Goal: Navigation & Orientation: Go to known website

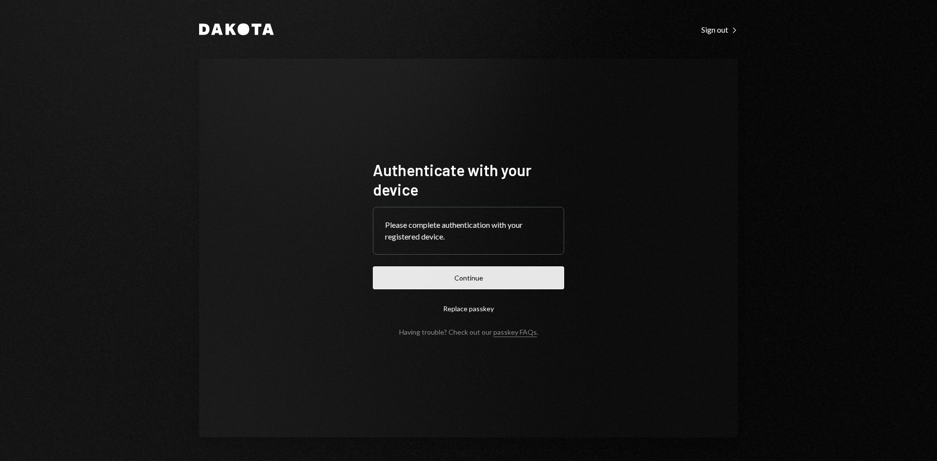
click at [529, 284] on button "Continue" at bounding box center [468, 277] width 191 height 23
